Goal: Check status: Check status

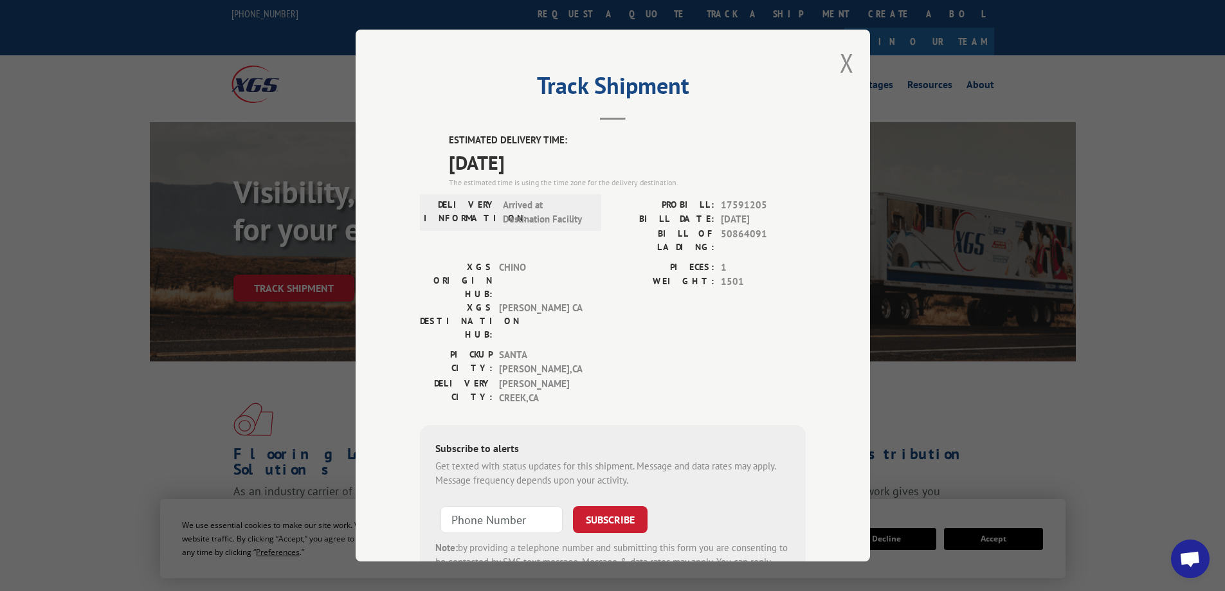
click at [844, 55] on button "Close modal" at bounding box center [847, 63] width 14 height 34
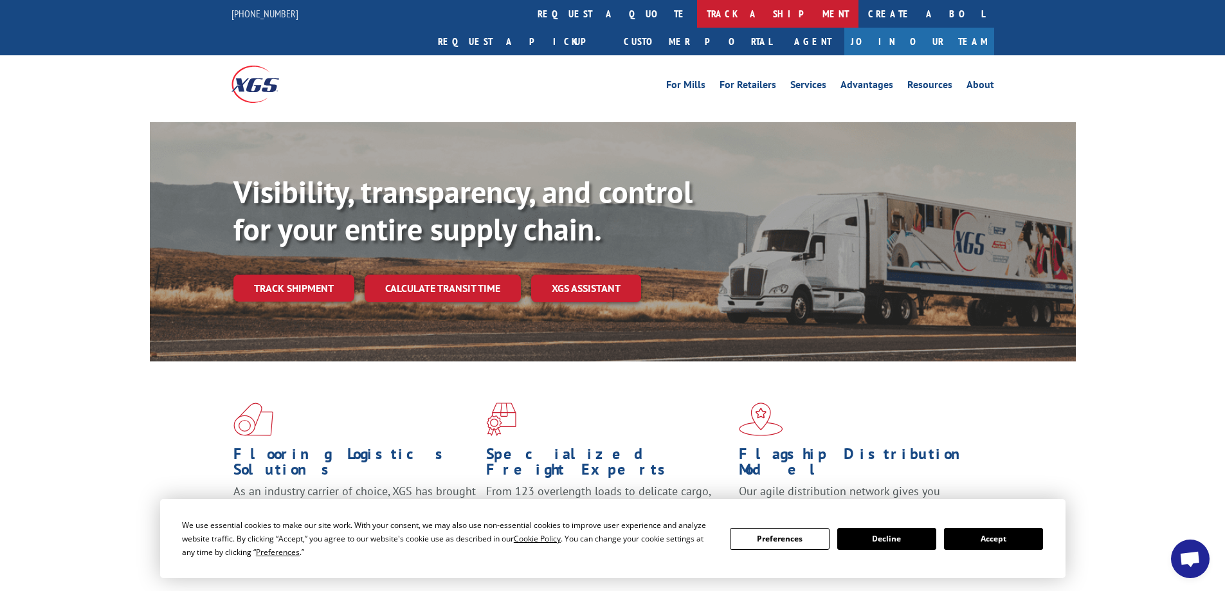
click at [697, 12] on link "track a shipment" at bounding box center [777, 14] width 161 height 28
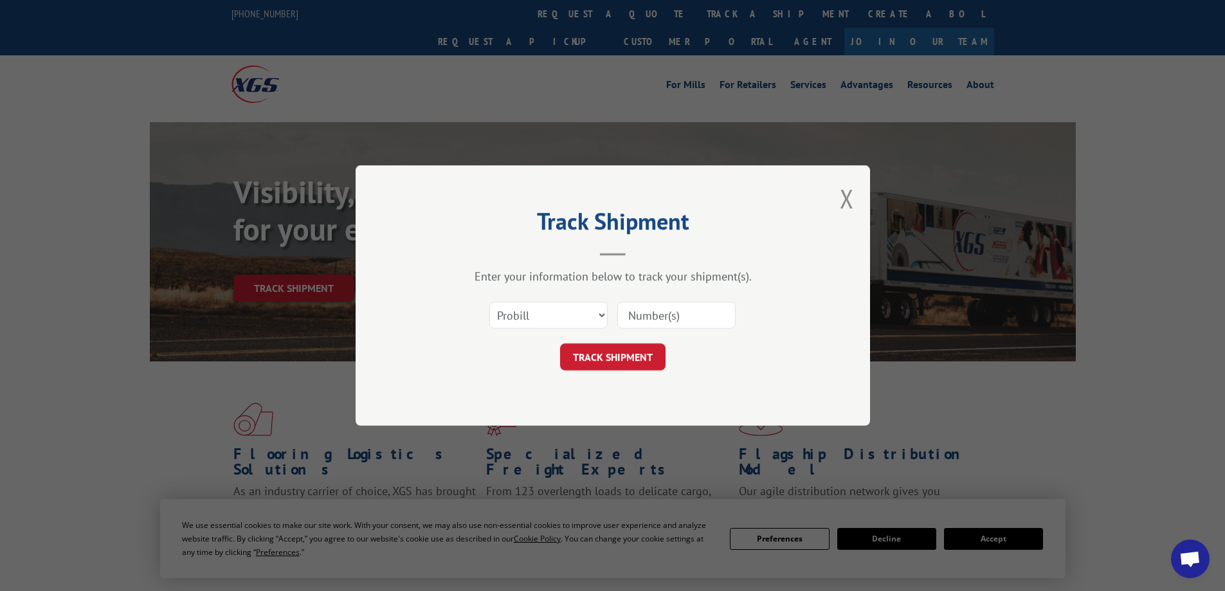
click at [673, 332] on div "Select category... Probill BOL PO" at bounding box center [613, 315] width 386 height 42
click at [659, 315] on input at bounding box center [676, 315] width 118 height 27
paste input "2855601"
type input "2855601"
click at [661, 355] on button "TRACK SHIPMENT" at bounding box center [612, 356] width 105 height 27
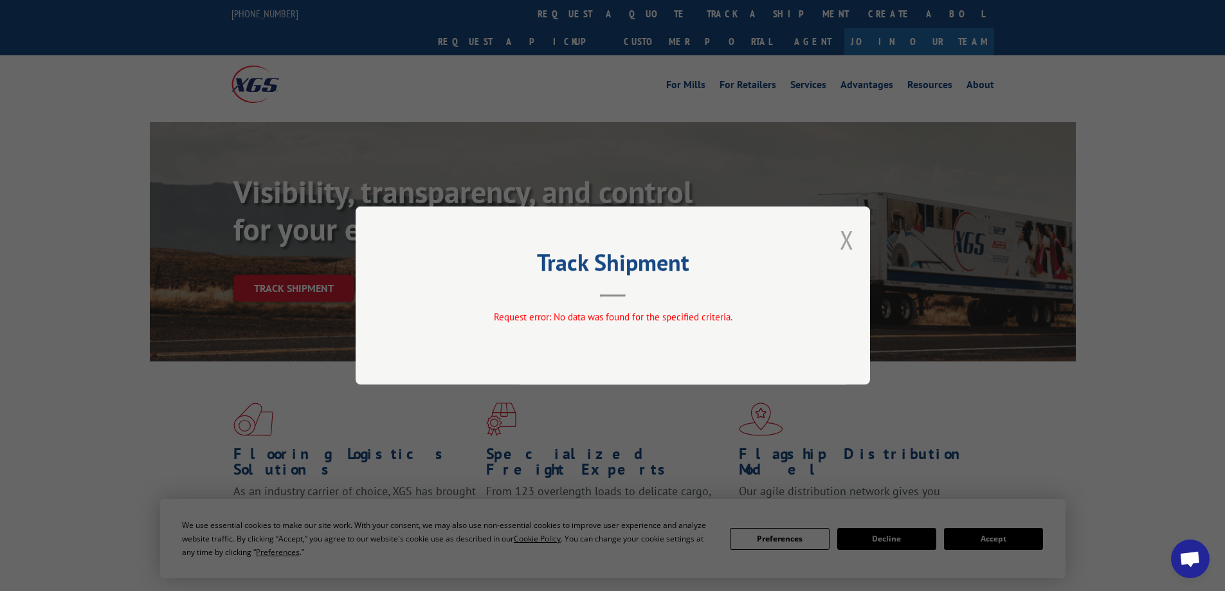
click at [852, 244] on button "Close modal" at bounding box center [847, 240] width 14 height 34
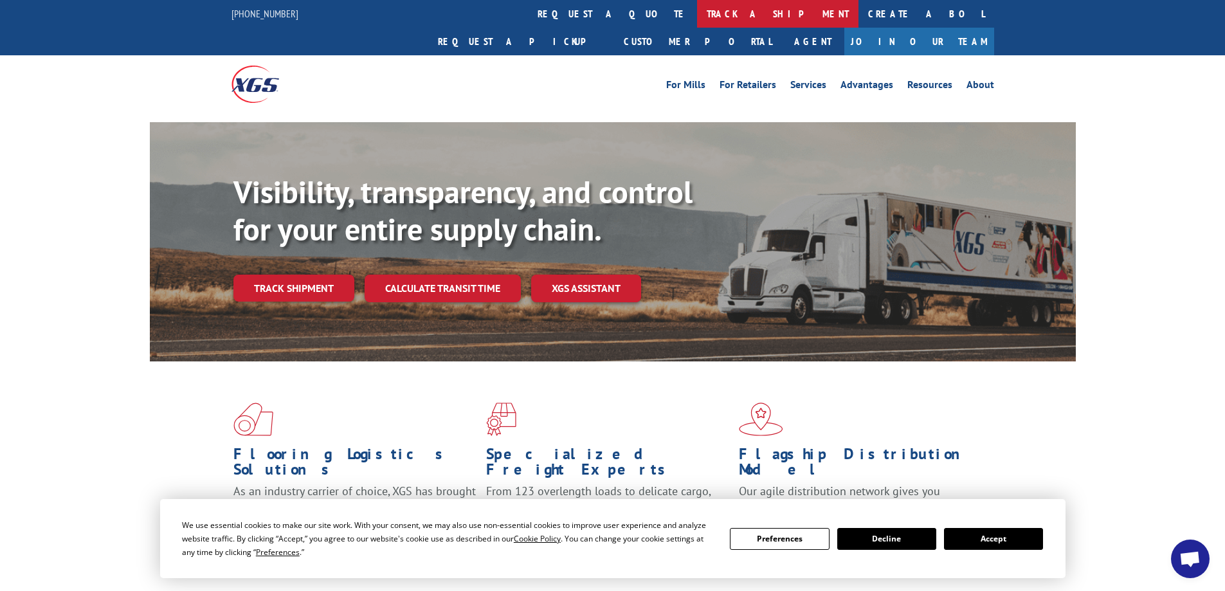
click at [697, 5] on link "track a shipment" at bounding box center [777, 14] width 161 height 28
click at [697, 8] on link "track a shipment" at bounding box center [777, 14] width 161 height 28
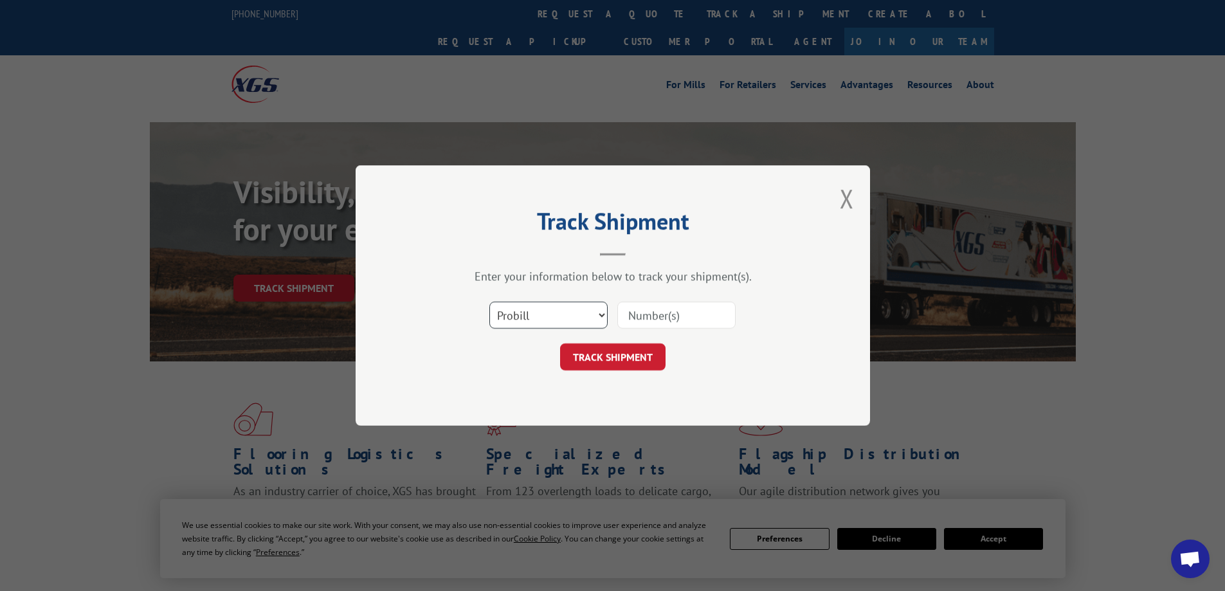
click at [563, 313] on select "Select category... Probill BOL PO" at bounding box center [548, 315] width 118 height 27
select select "bol"
click at [489, 302] on select "Select category... Probill BOL PO" at bounding box center [548, 315] width 118 height 27
click at [622, 320] on input at bounding box center [676, 315] width 118 height 27
paste input "2855601"
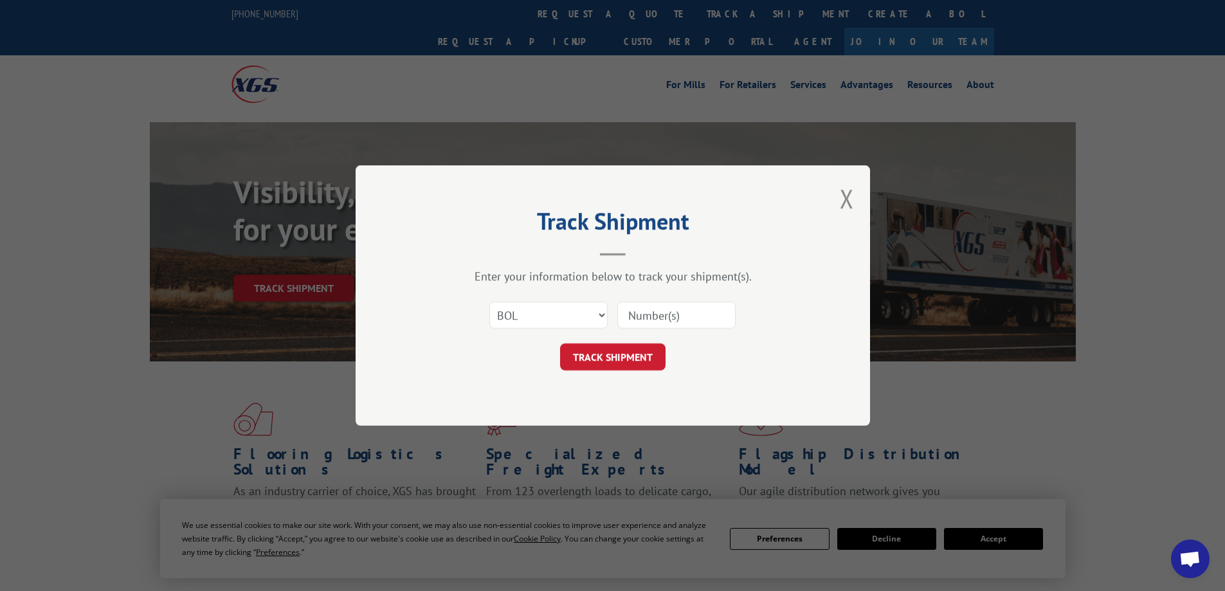
type input "2855601"
click button "TRACK SHIPMENT" at bounding box center [612, 356] width 105 height 27
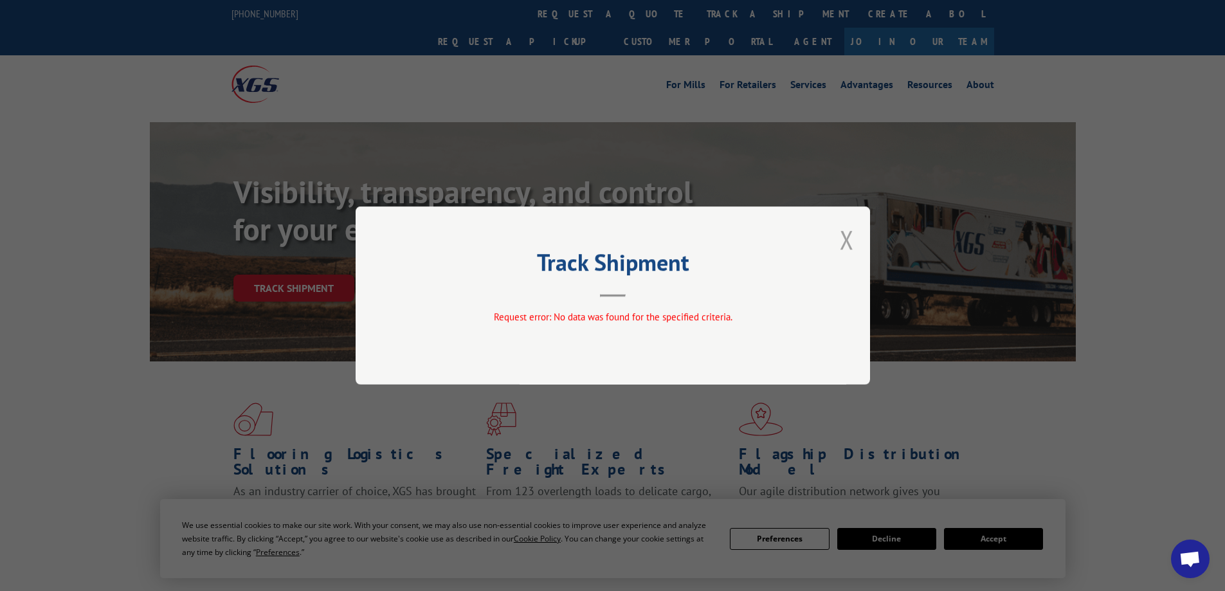
click at [852, 239] on button "Close modal" at bounding box center [847, 240] width 14 height 34
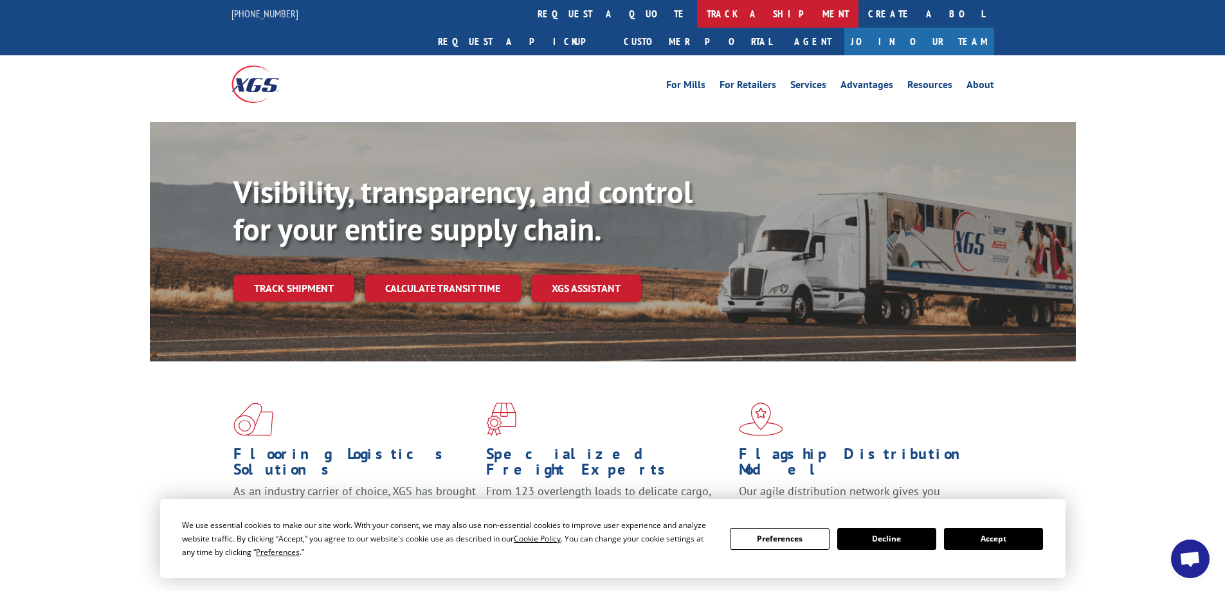
click at [697, 6] on link "track a shipment" at bounding box center [777, 14] width 161 height 28
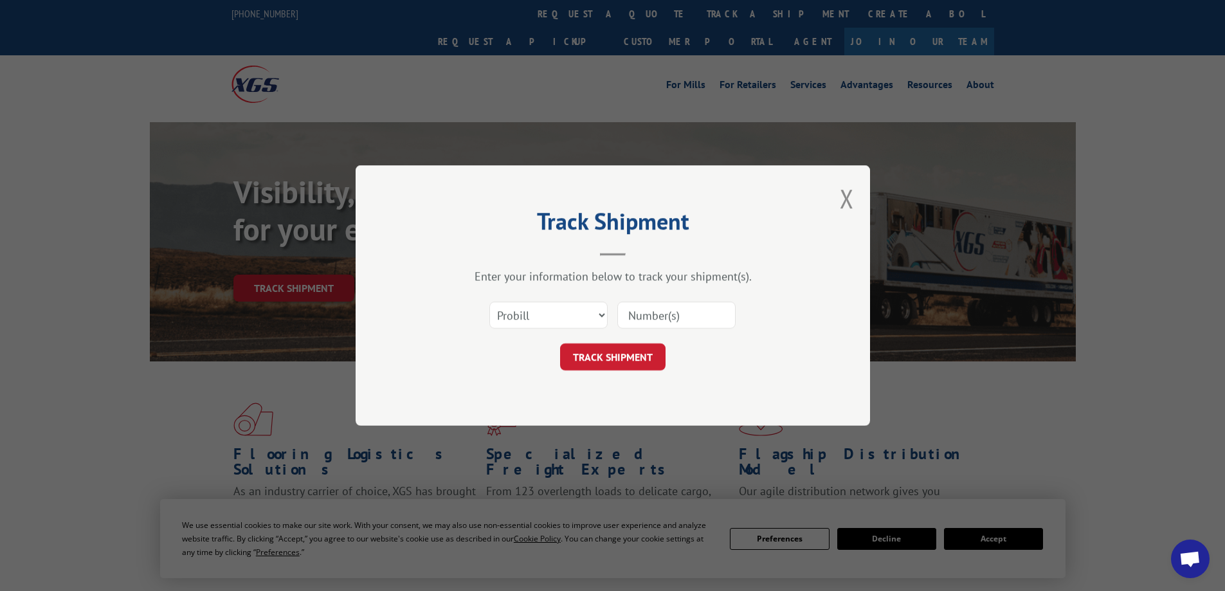
click at [658, 304] on input at bounding box center [676, 315] width 118 height 27
paste input "2855601"
type input "2855601"
click button "TRACK SHIPMENT" at bounding box center [612, 356] width 105 height 27
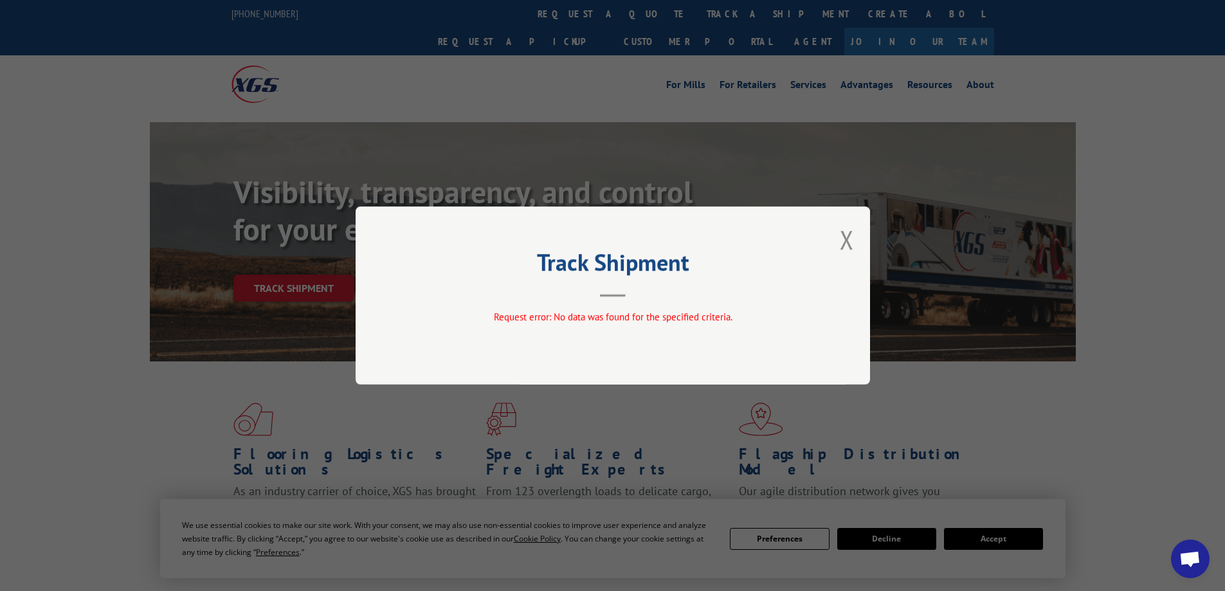
click at [857, 241] on div "Track Shipment Request error: No data was found for the specified criteria." at bounding box center [613, 295] width 515 height 178
click at [845, 237] on button "Close modal" at bounding box center [847, 240] width 14 height 34
